Goal: Information Seeking & Learning: Learn about a topic

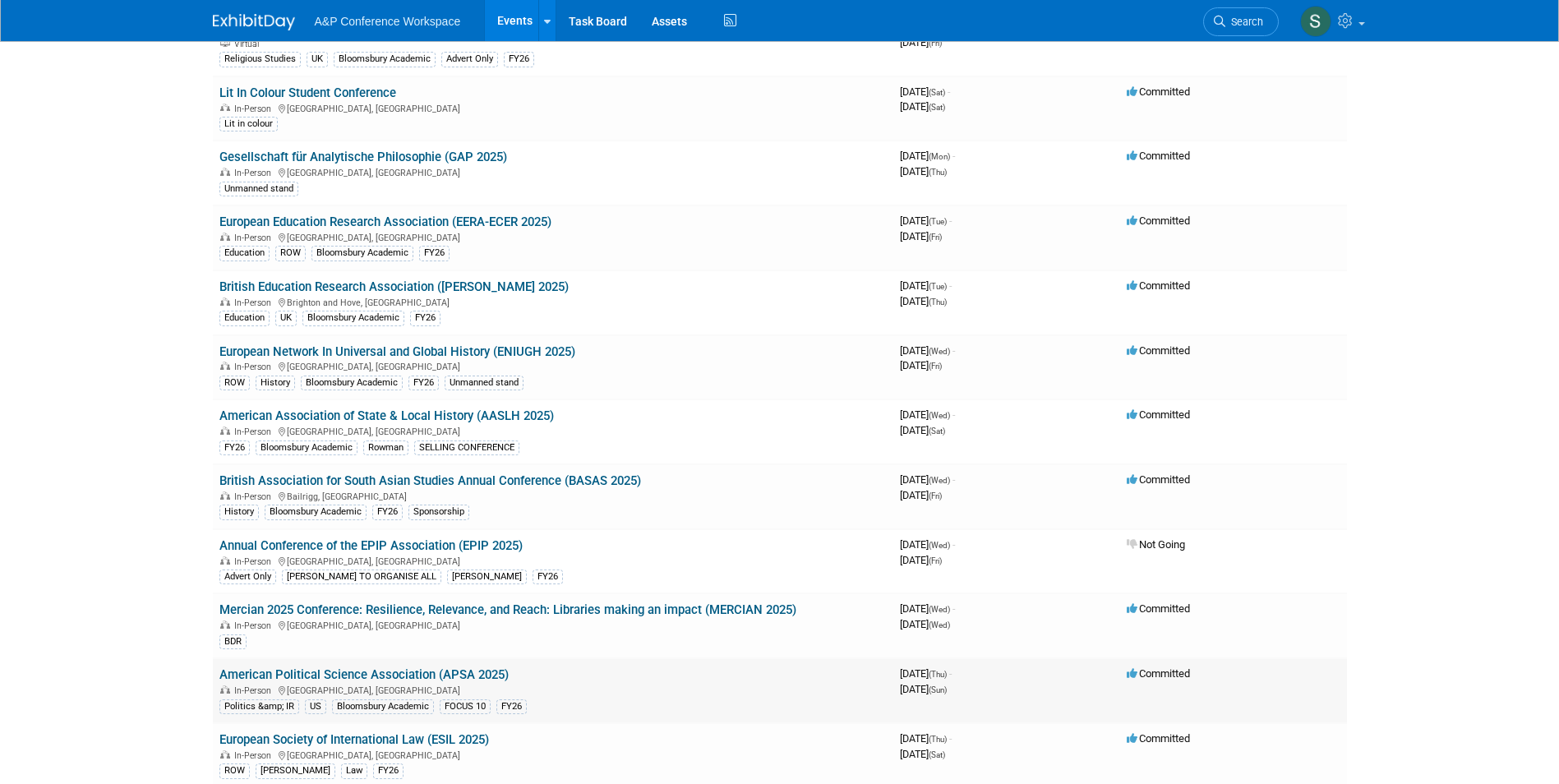
scroll to position [2547, 0]
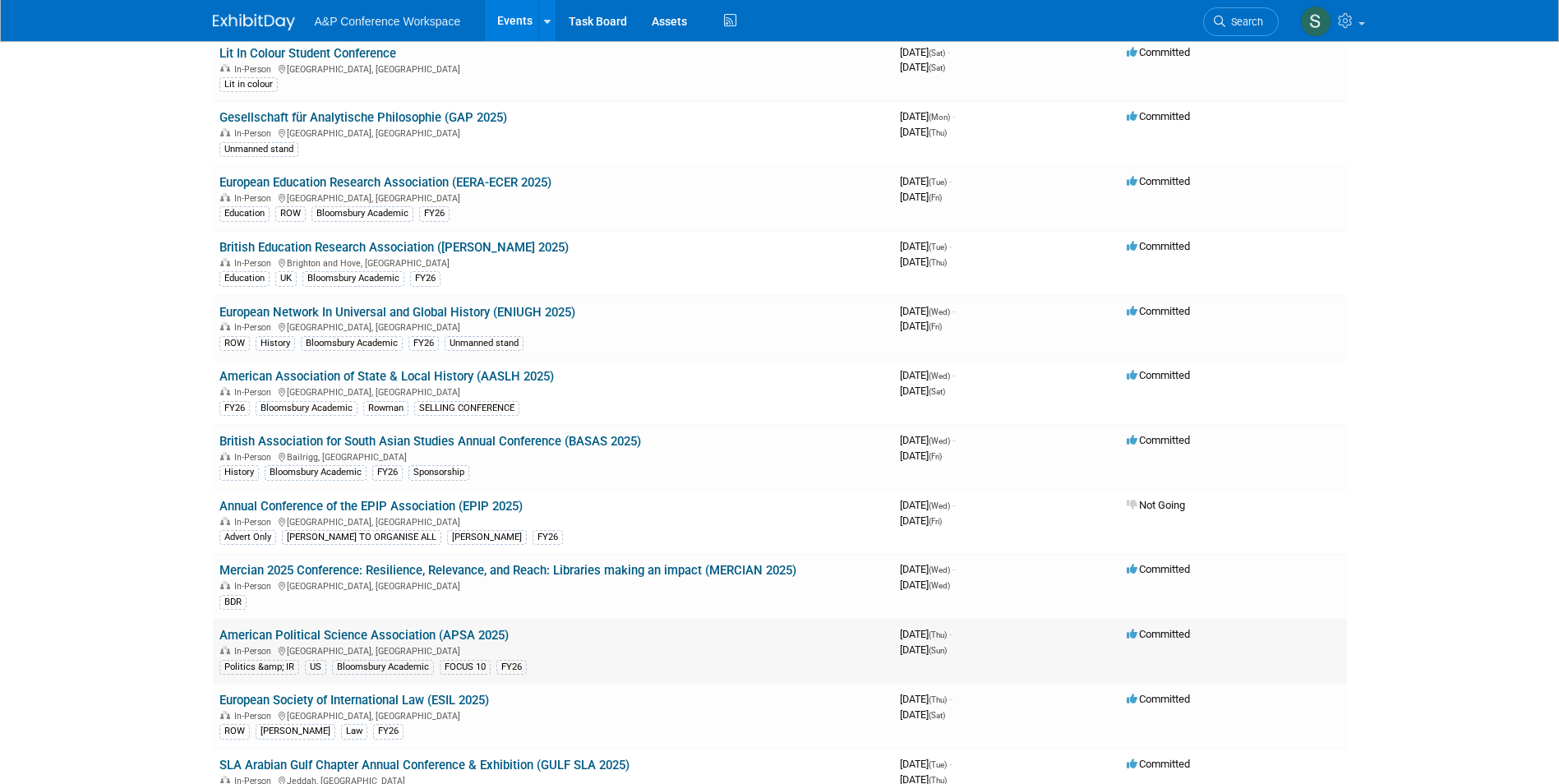
click at [346, 637] on link "American Political Science Association (APSA 2025)" at bounding box center [364, 634] width 289 height 15
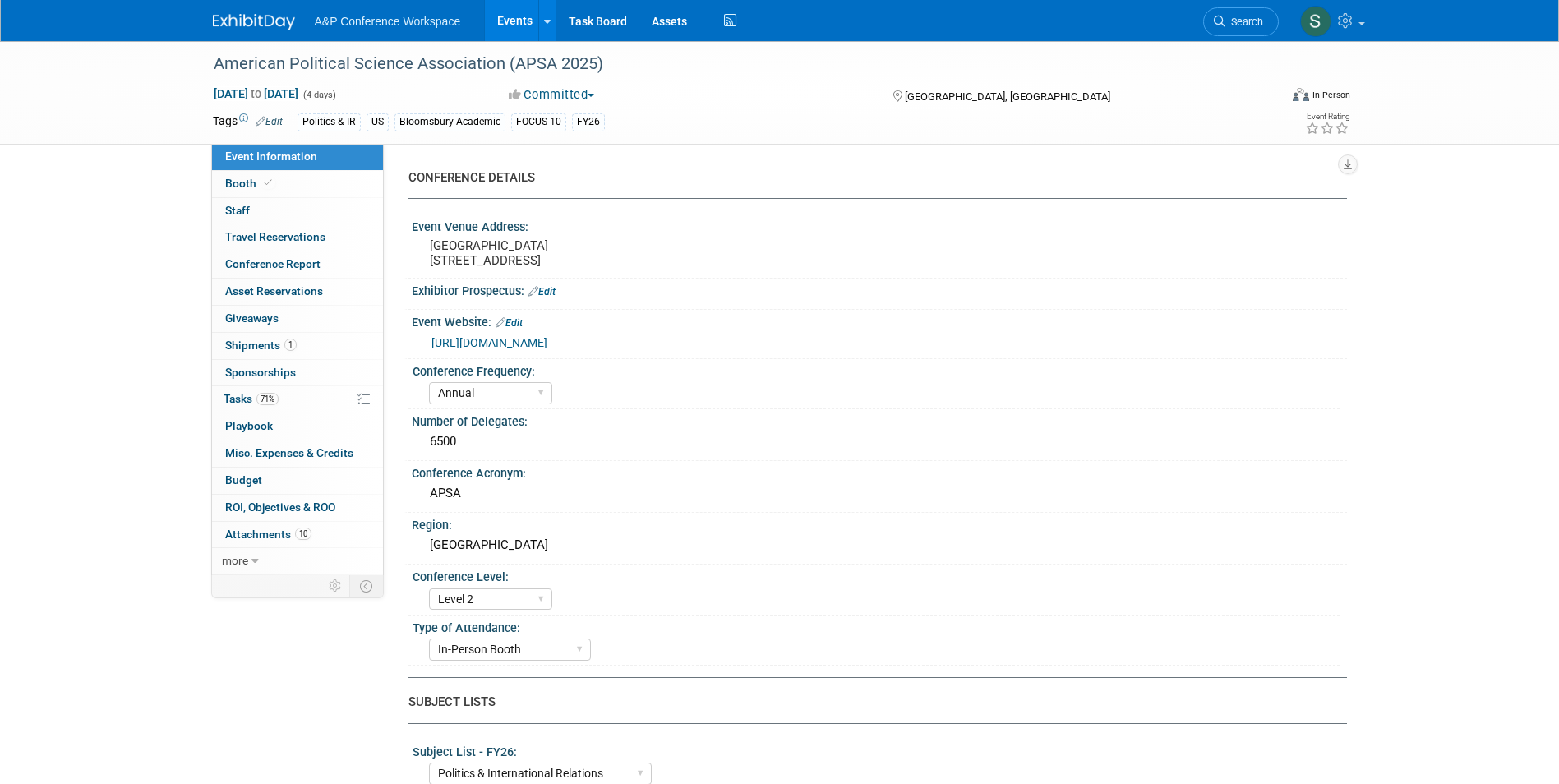
select select "Annual"
select select "Level 2"
select select "In-Person Booth"
select select "Politics & International Relations"
select select "Bloomsbury Academic"
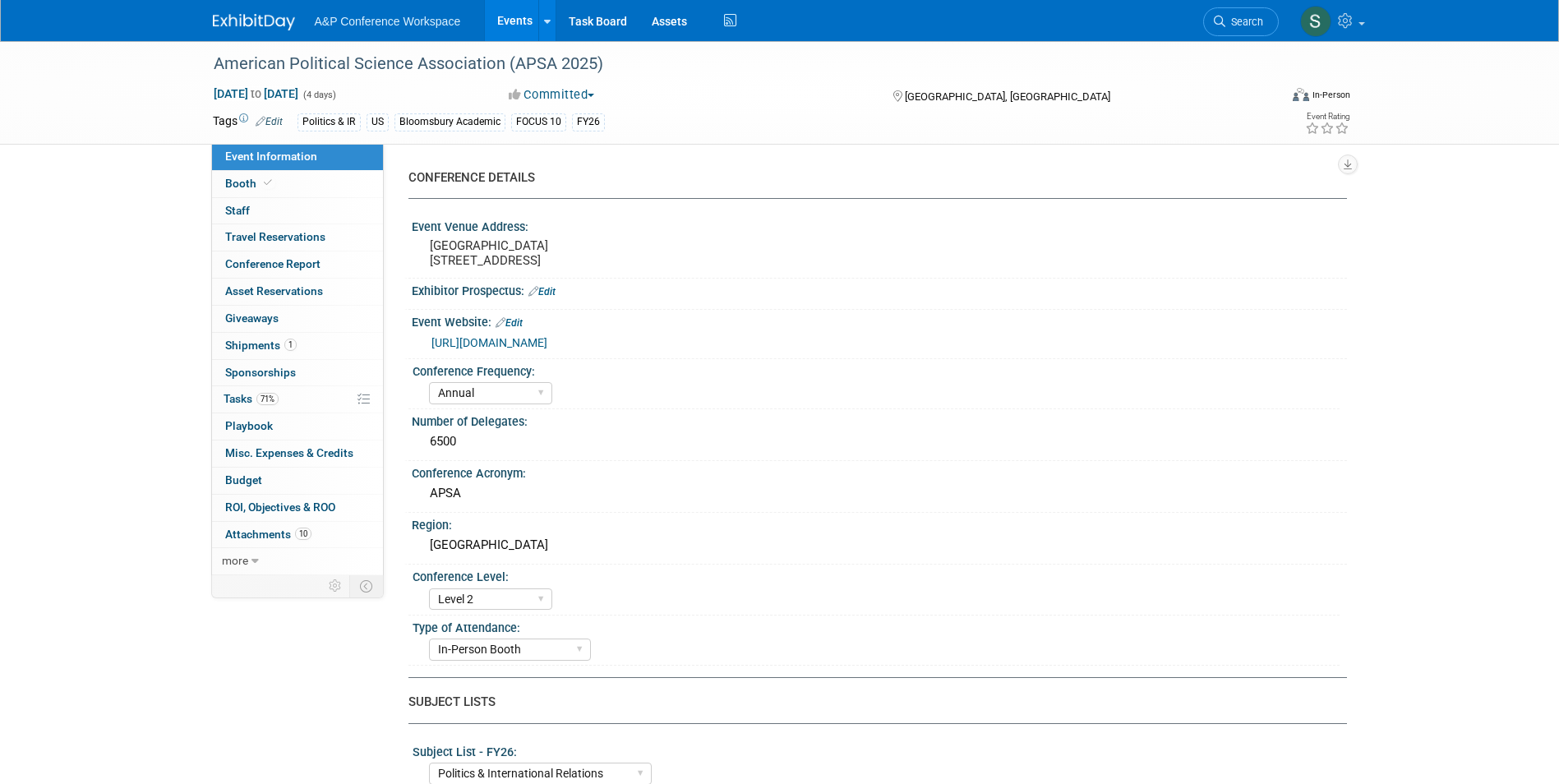
select select "[PERSON_NAME]"
select select "Networking/Commissioning"
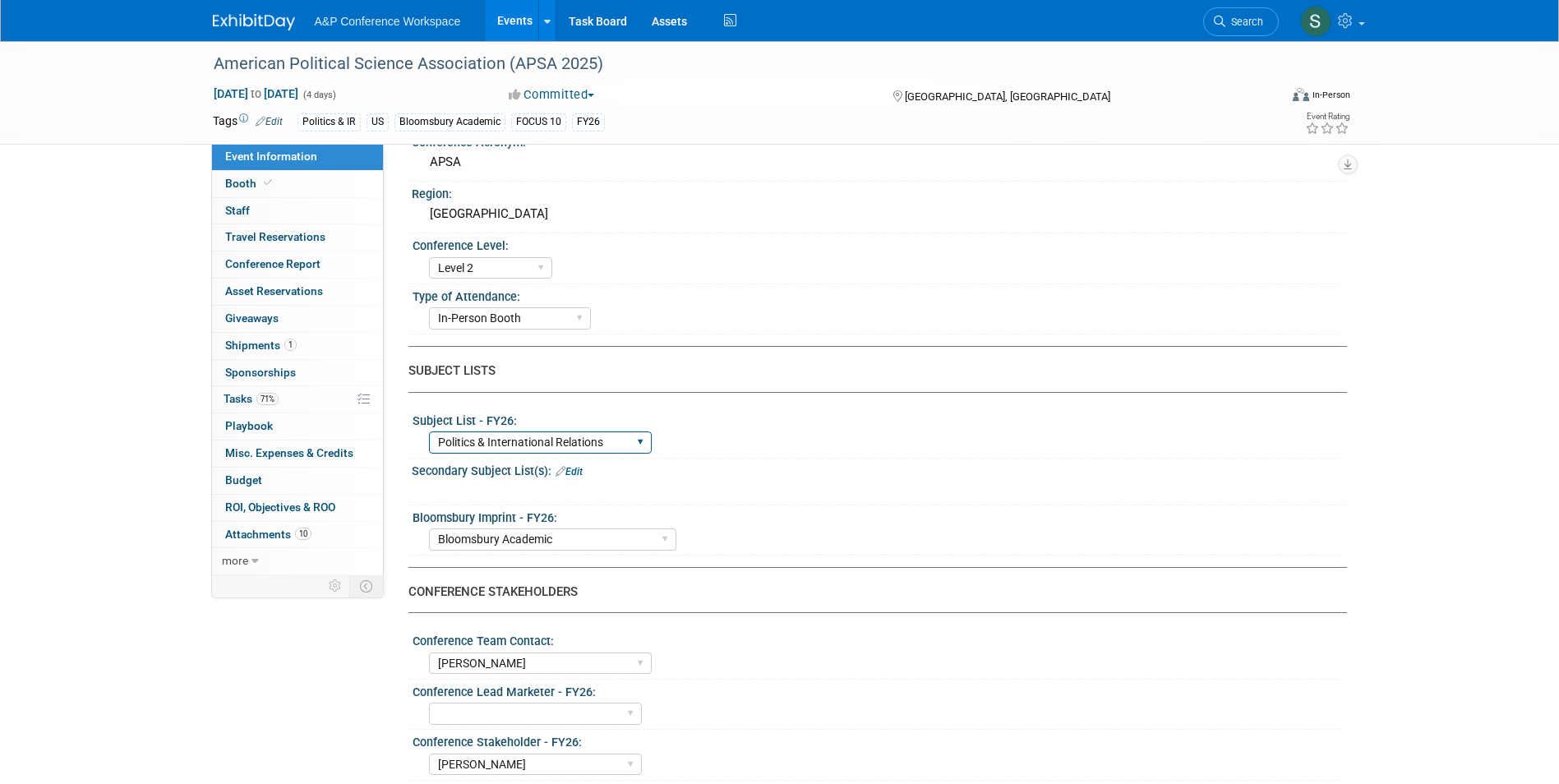
scroll to position [411, 0]
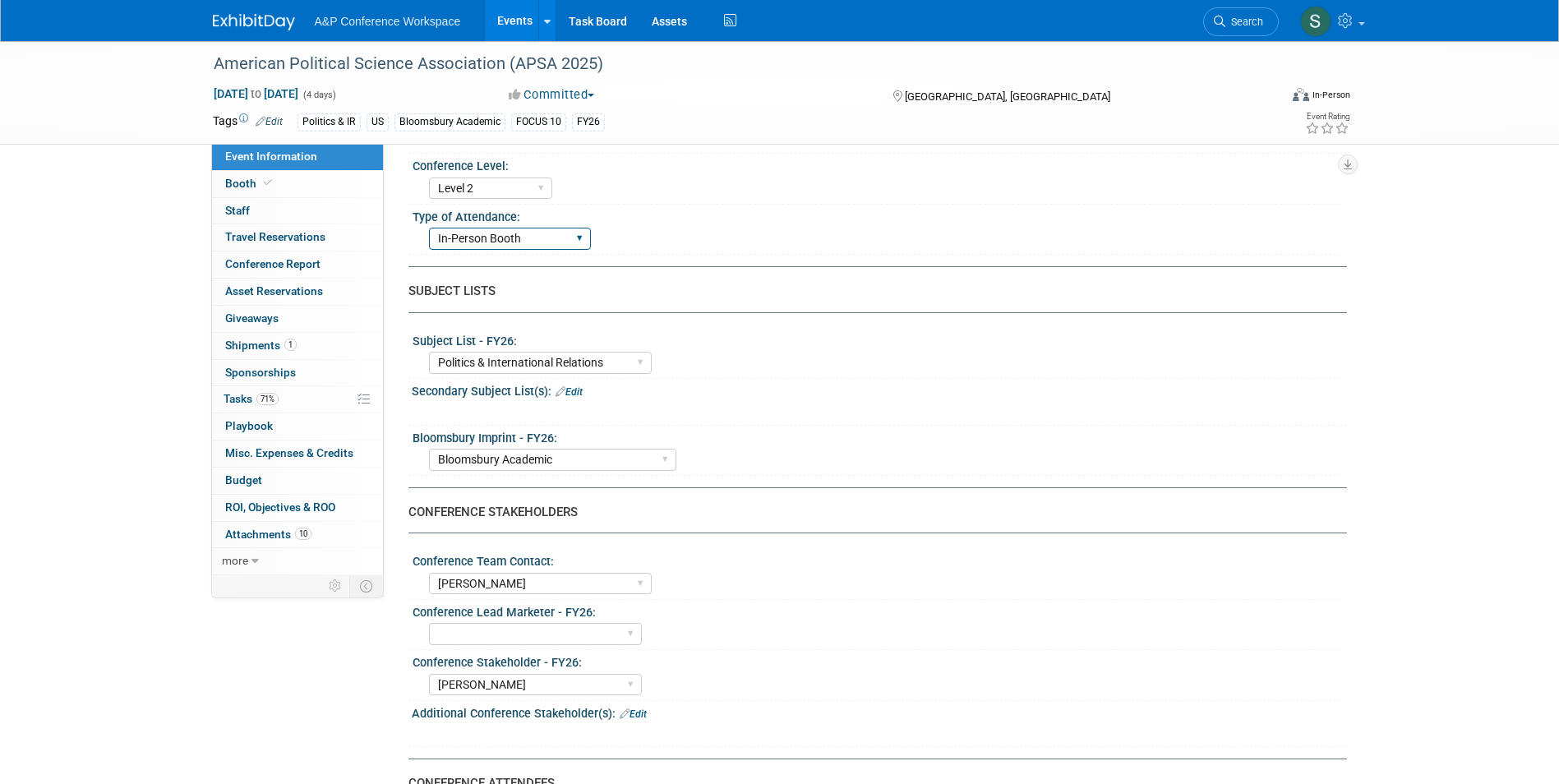
click at [580, 250] on select "In-Person Booth Virtual Booth Sponsorship Insert Only - DO NOT USE Program Adve…" at bounding box center [510, 238] width 162 height 22
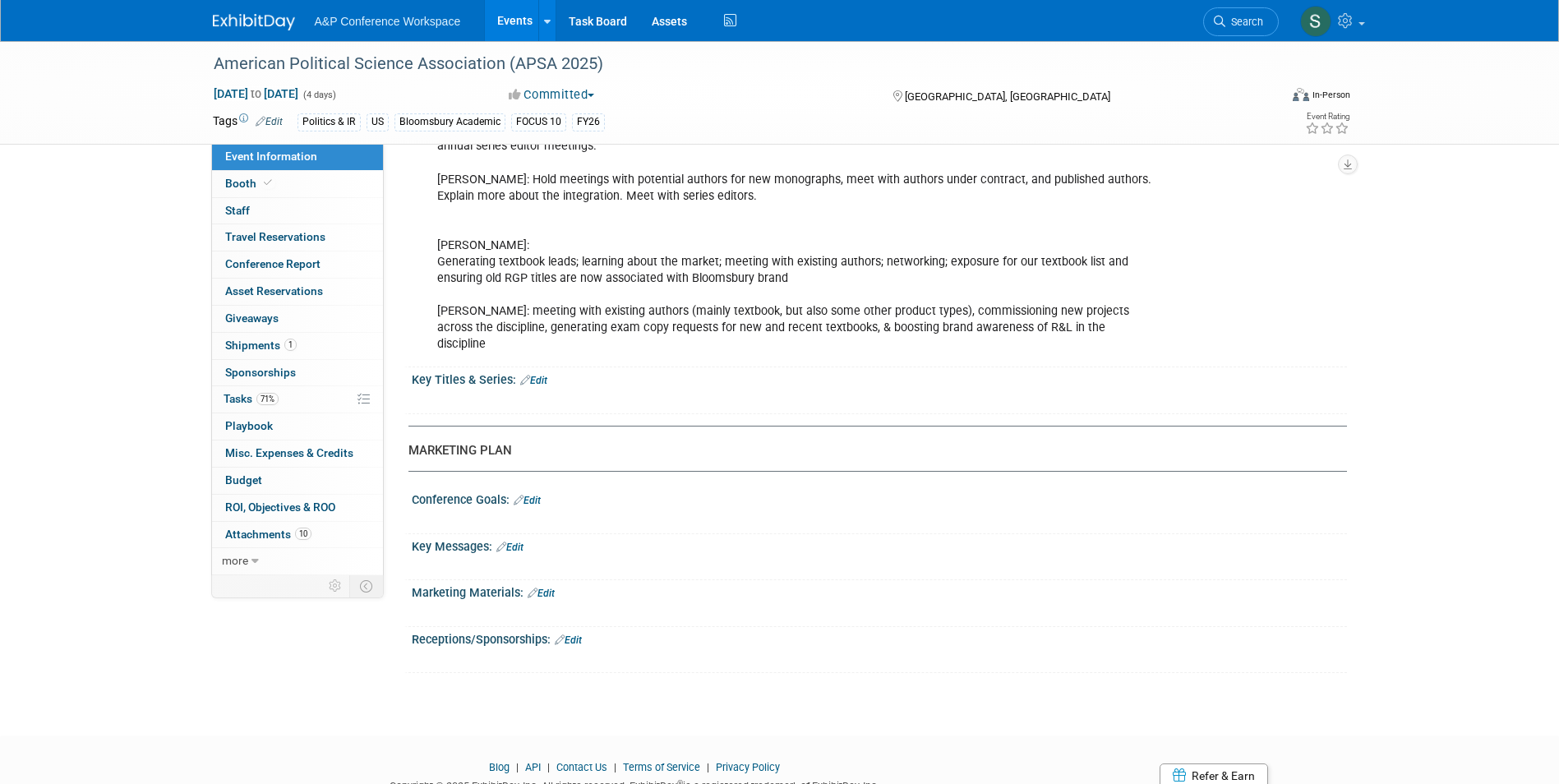
scroll to position [1807, 0]
